Goal: Information Seeking & Learning: Learn about a topic

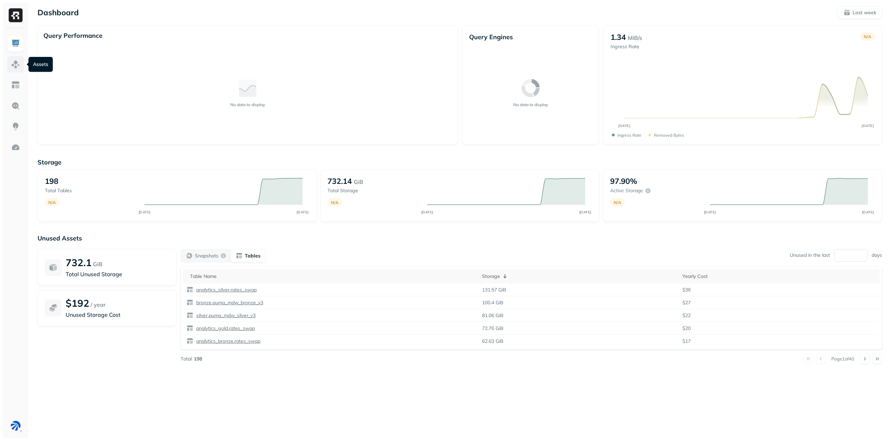
click at [13, 66] on img at bounding box center [15, 64] width 9 height 9
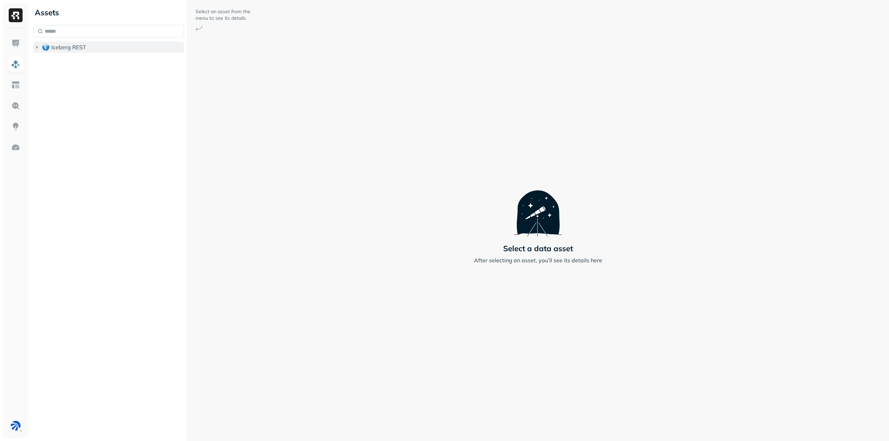
click at [64, 47] on span "Iceberg REST" at bounding box center [68, 47] width 35 height 7
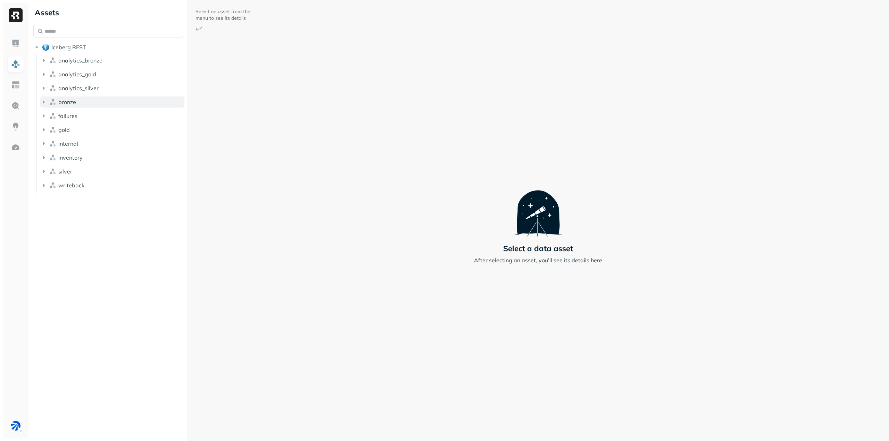
click at [83, 102] on button "bronze" at bounding box center [112, 101] width 144 height 11
click at [78, 115] on p "( 7 )" at bounding box center [78, 115] width 7 height 7
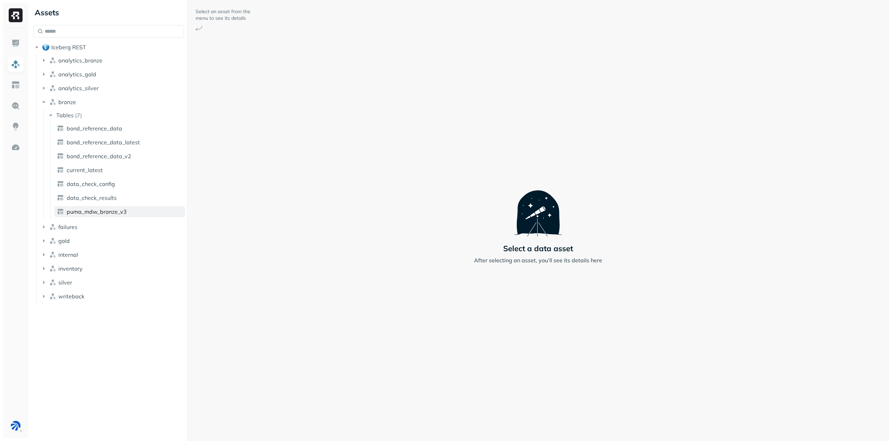
click at [124, 211] on span "puma_mdw_bronze_v3" at bounding box center [97, 211] width 60 height 7
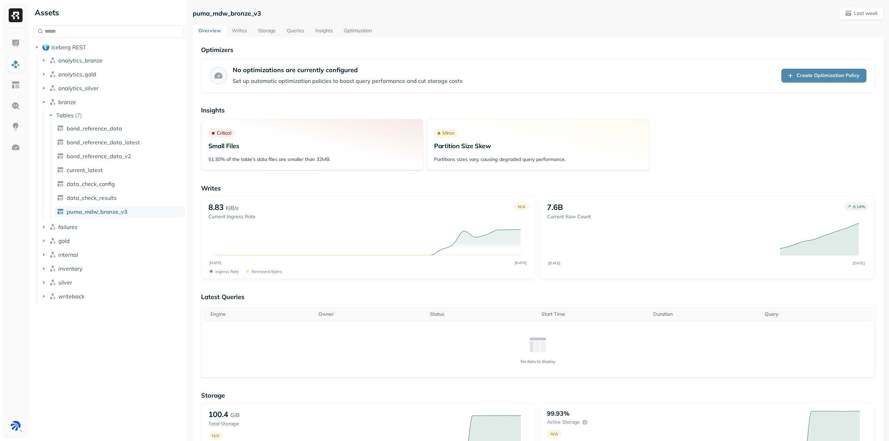
click at [245, 27] on link "Writes" at bounding box center [239, 31] width 26 height 12
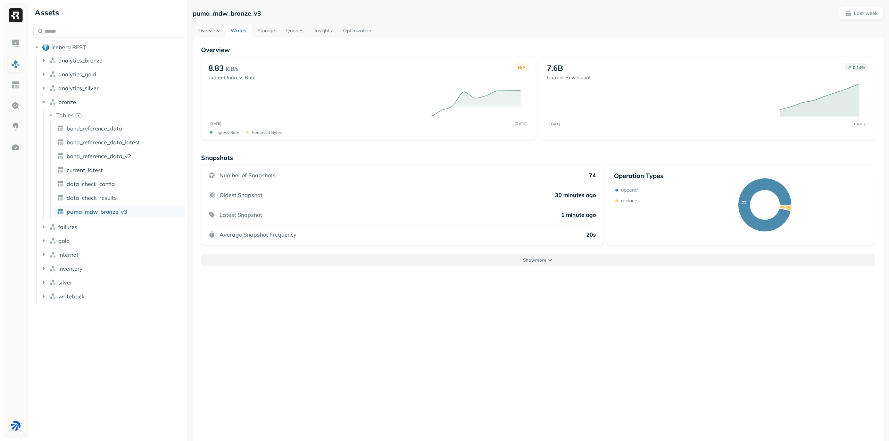
click at [328, 257] on button "Show more" at bounding box center [538, 260] width 674 height 12
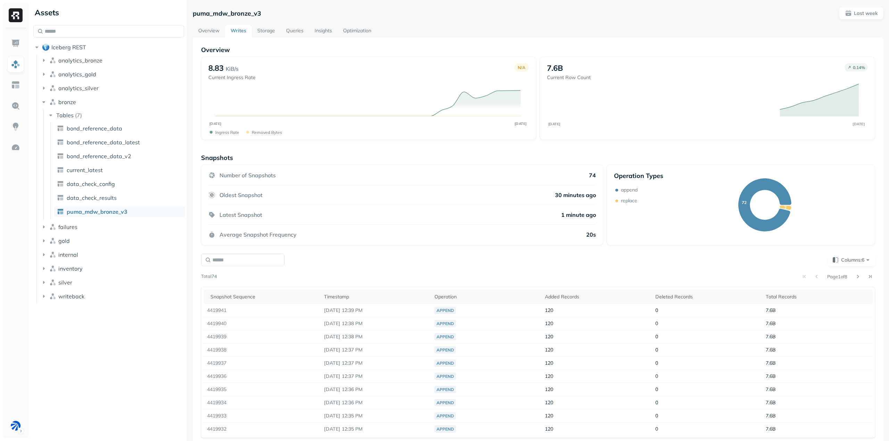
click at [260, 30] on link "Storage" at bounding box center [266, 31] width 29 height 12
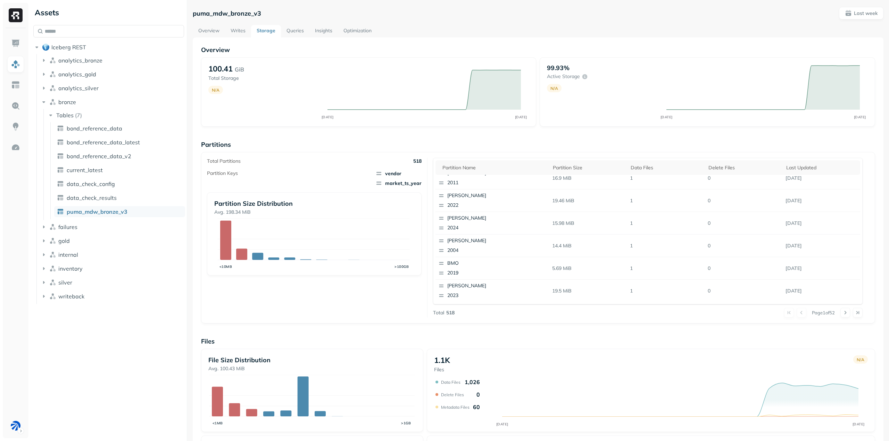
click at [288, 33] on link "Queries" at bounding box center [295, 31] width 28 height 12
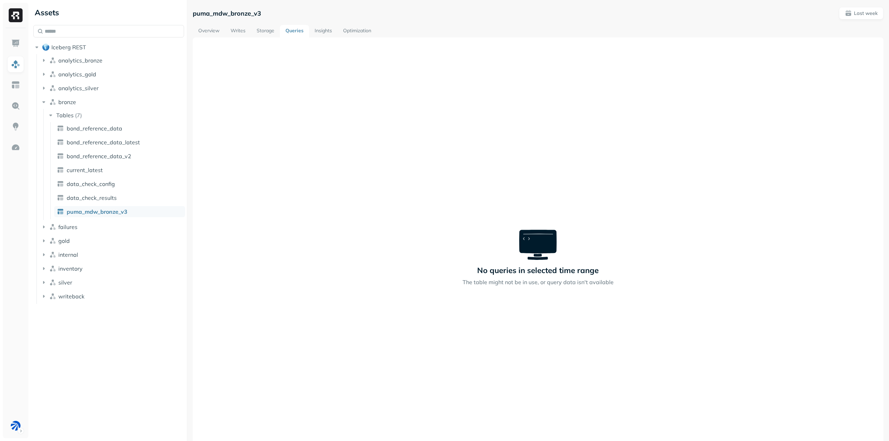
click at [321, 29] on link "Insights" at bounding box center [323, 31] width 28 height 12
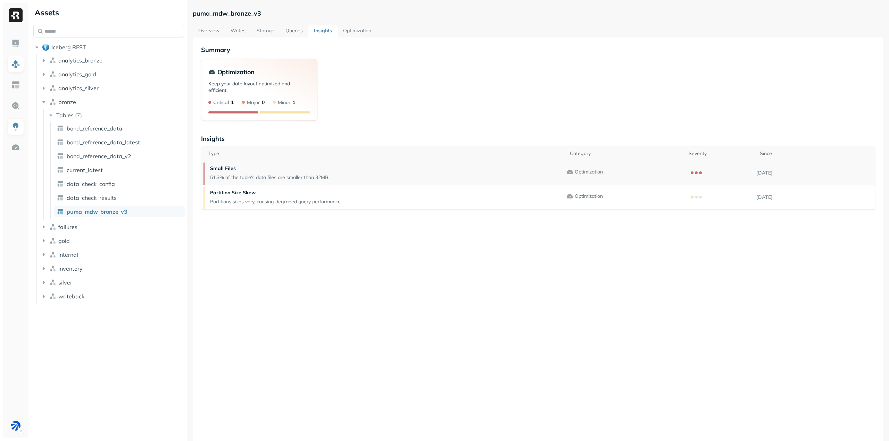
click at [324, 170] on p "Small Files" at bounding box center [269, 168] width 119 height 7
click at [251, 177] on p "51.3% of the table's data files are smaller than 32MB." at bounding box center [269, 177] width 119 height 7
click at [224, 166] on p "Small Files" at bounding box center [269, 168] width 119 height 7
click at [348, 29] on link "Optimization" at bounding box center [356, 31] width 39 height 12
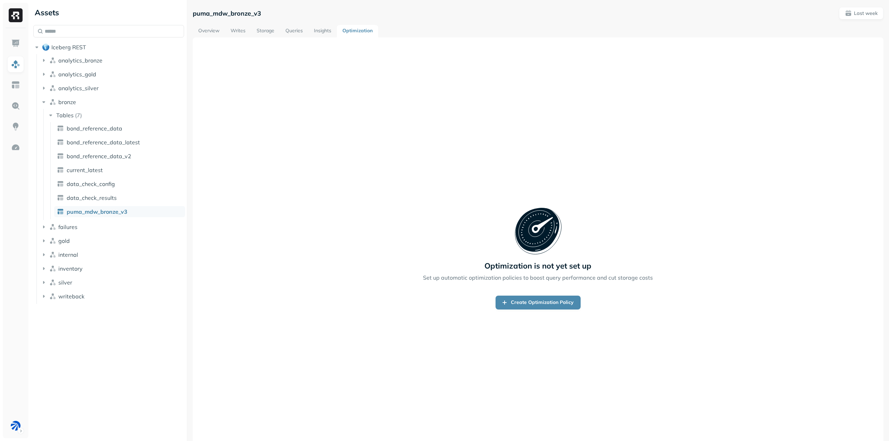
click at [324, 30] on link "Insights" at bounding box center [322, 31] width 28 height 12
